Goal: Task Accomplishment & Management: Use online tool/utility

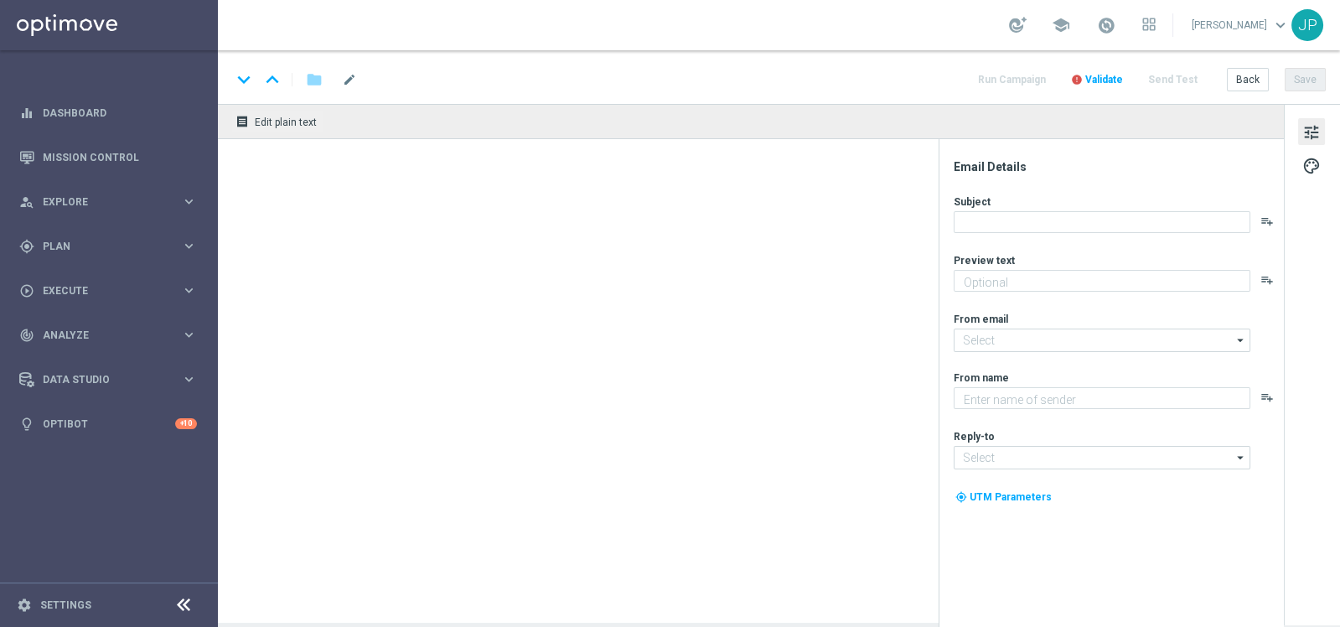
type textarea "Sua sorte também vale aqui. Venha para o Casino!"
type textarea "Lottoland.bet.br"
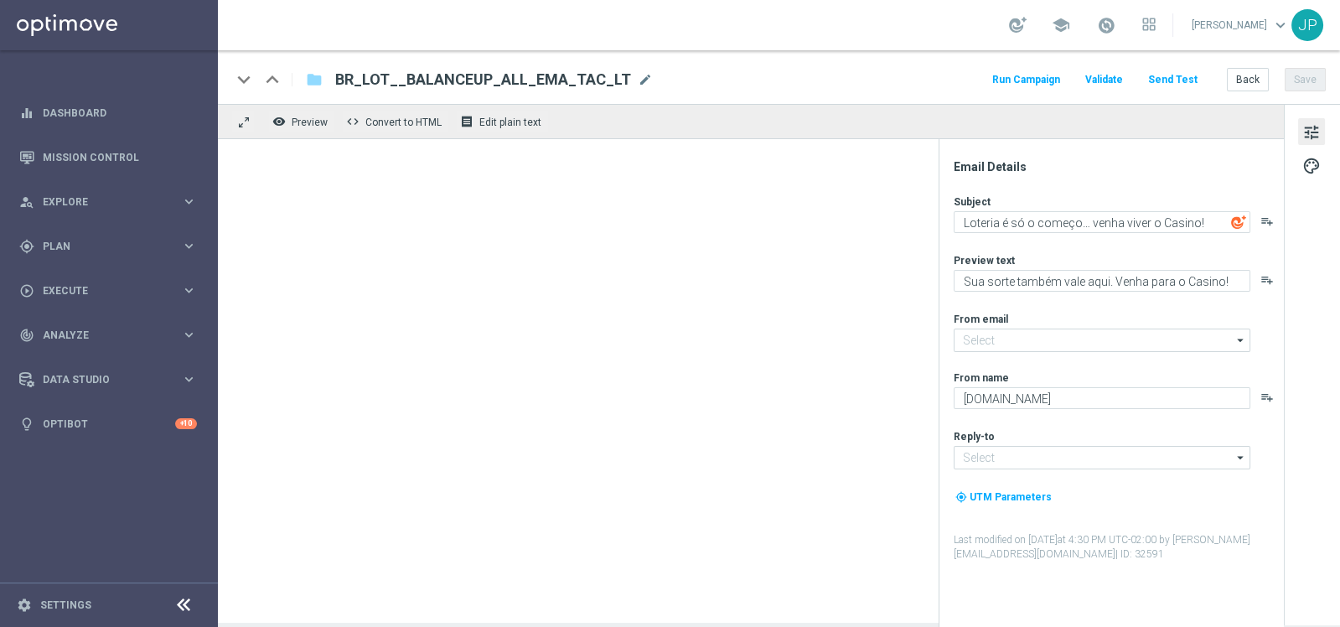
type input "mail@crm.lottoland.bet.br"
type input "contato@lottoland.bet.br"
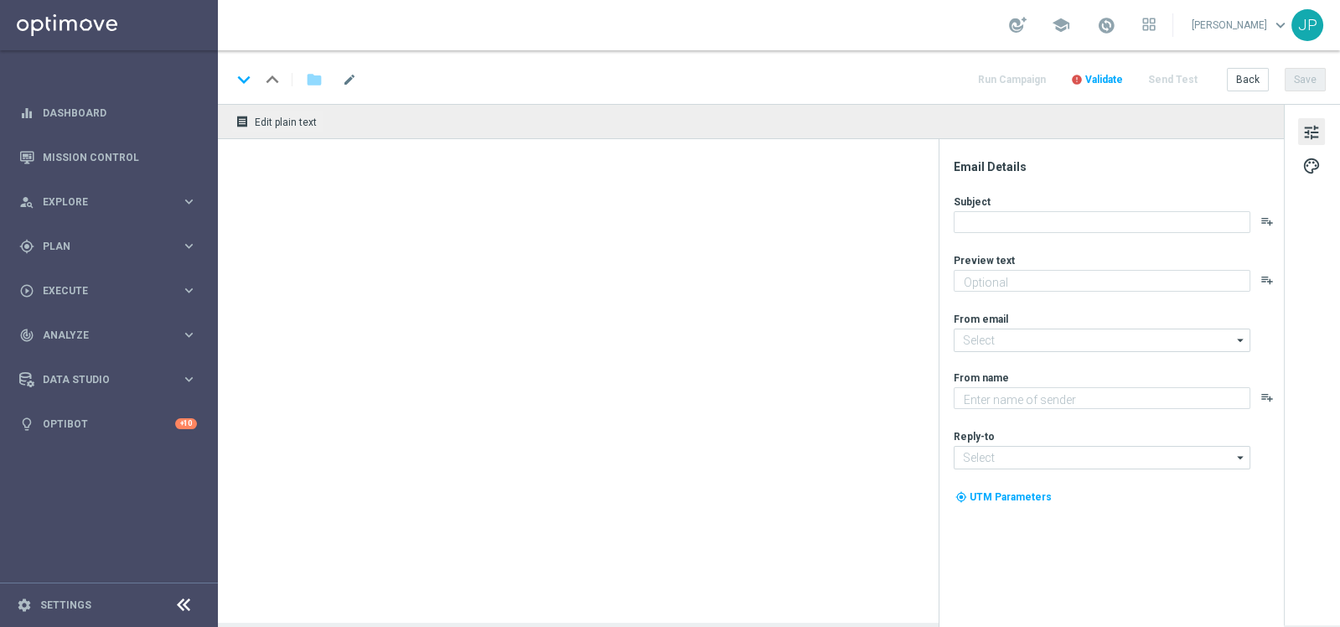
type textarea "Garanta sua cota no bolão da Independência antes que acabe!"
type textarea "[DOMAIN_NAME]"
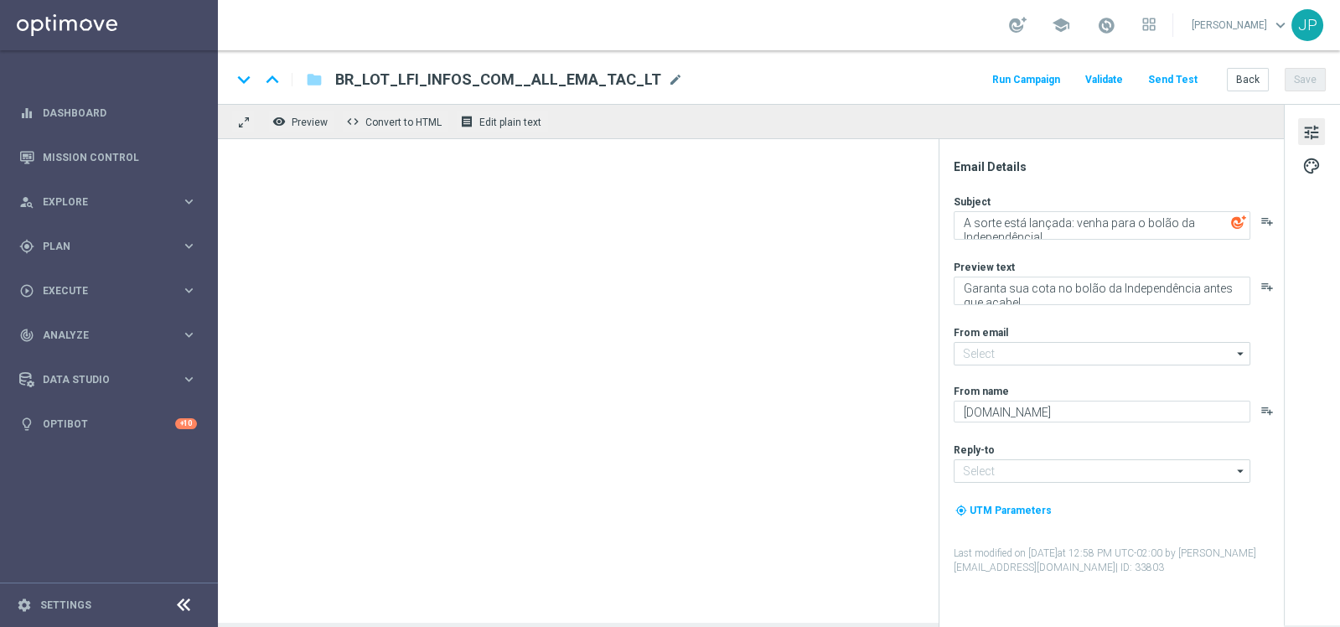
type input "[EMAIL_ADDRESS][DOMAIN_NAME]"
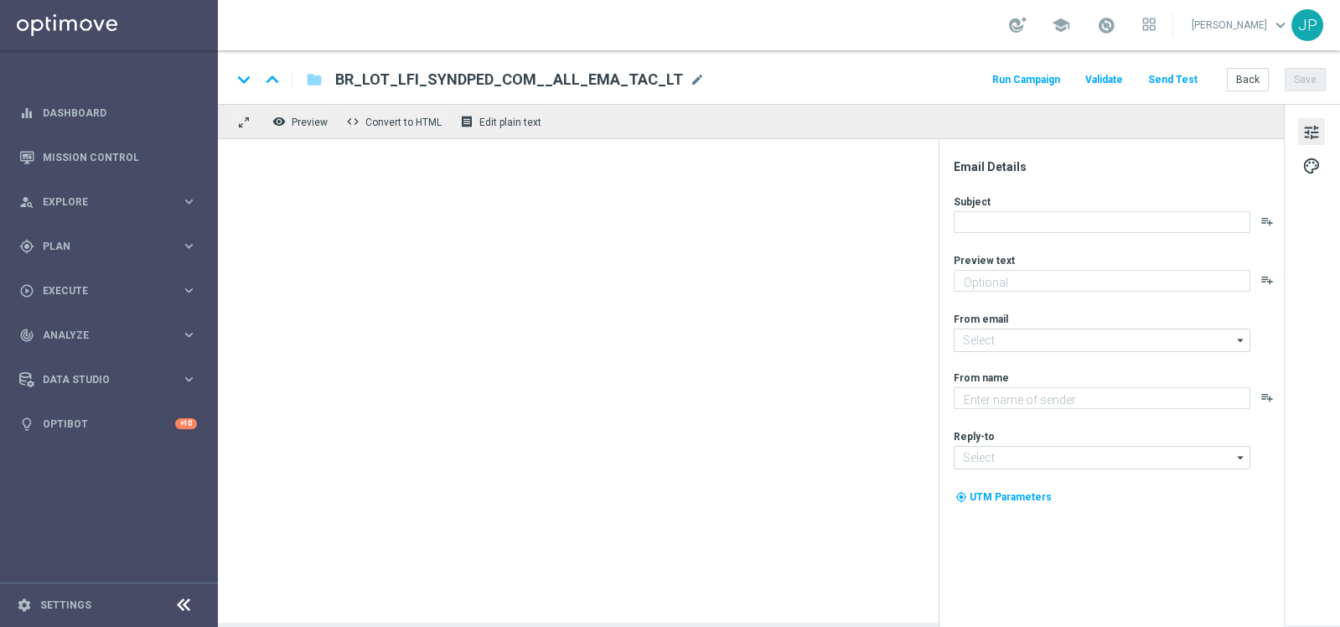
type textarea "Aposte com 50% OFF e jogue 4 desdobramentos de 18 números"
type textarea "Lottoland.com.br"
type input "mail@crm.lottoland.com.br"
type input "contato@lottoland.com.br"
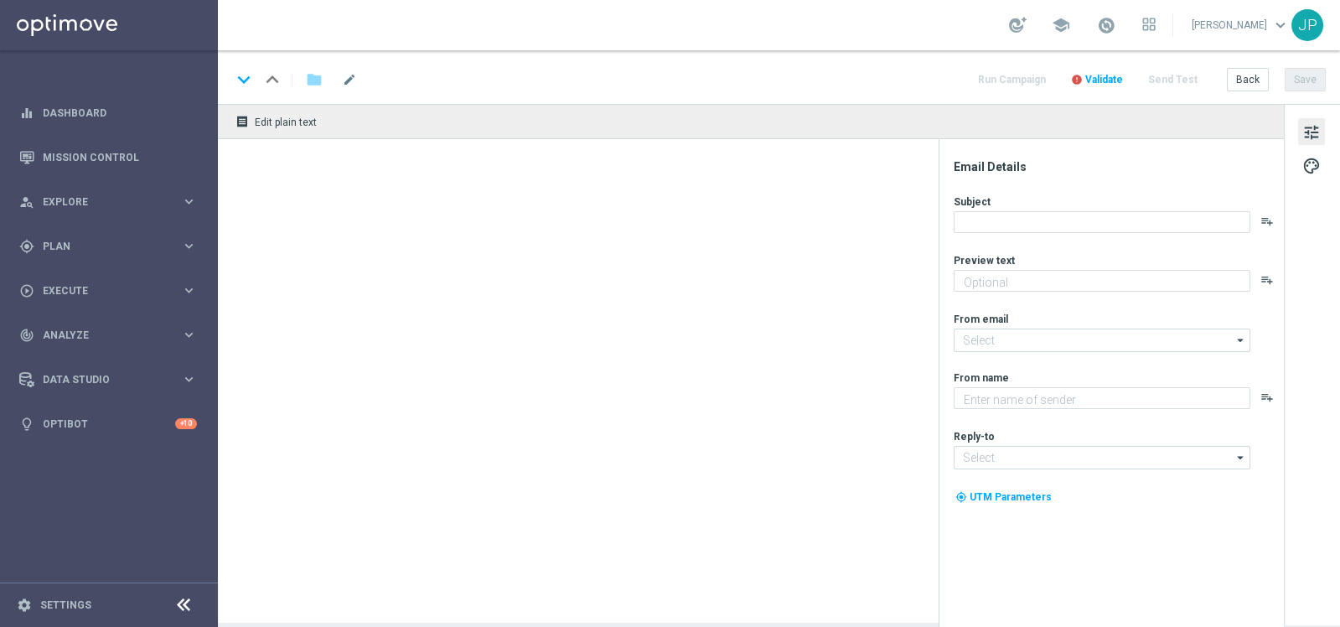
type textarea "Garanta sua cota no bolão da Independência antes que acabe!"
type input "mail@crm.lottoland.com.br"
type textarea "Lottoland.com.br"
type input "contato@lottoland.com.br"
type textarea "Sua sorte também vale aqui. Venha para o Casino!"
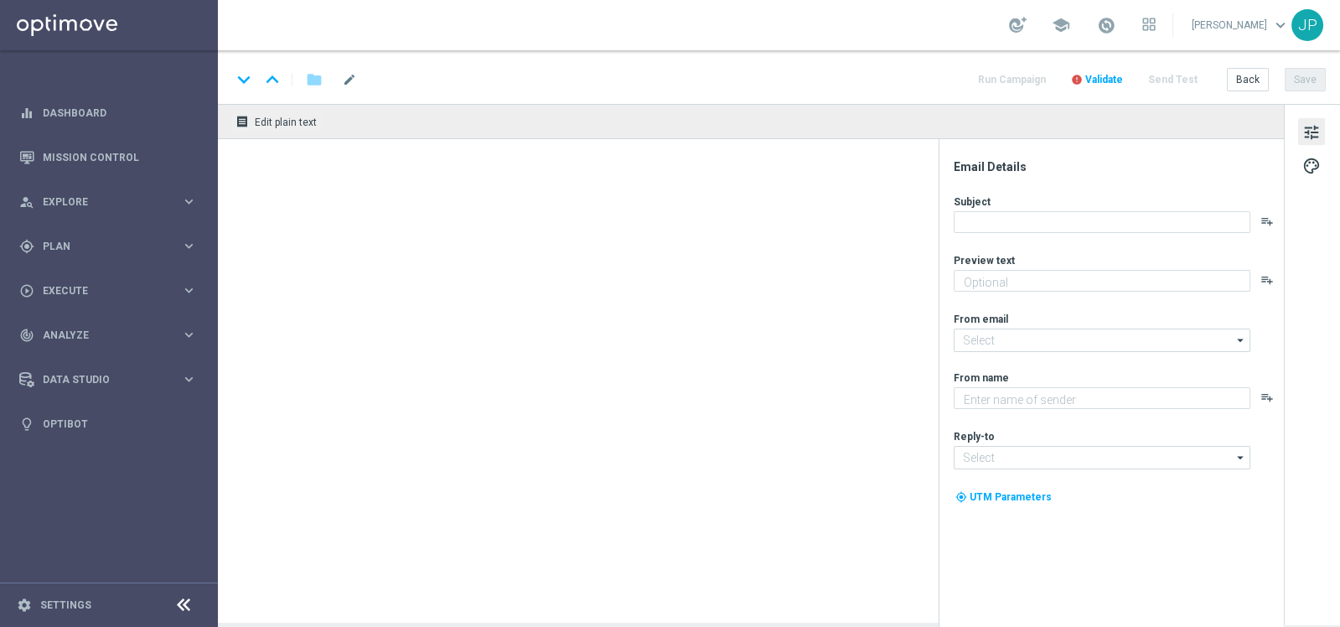
type textarea "[DOMAIN_NAME]"
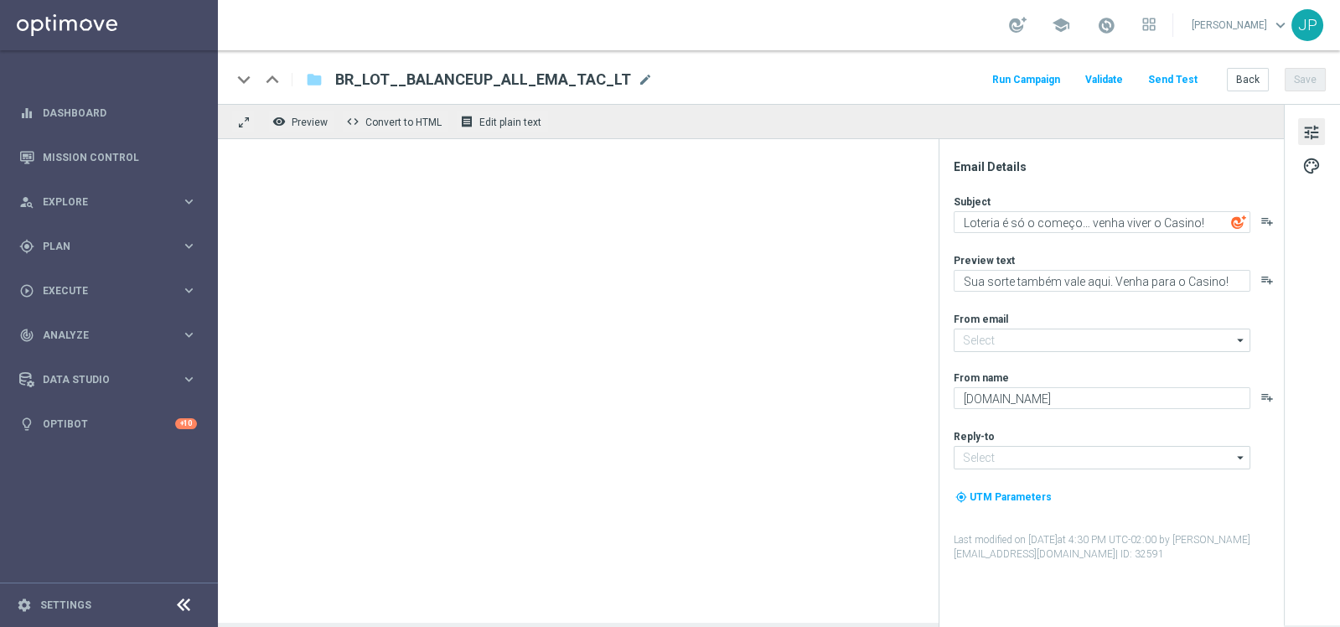
type input "[EMAIL_ADDRESS][DOMAIN_NAME]"
